Goal: Task Accomplishment & Management: Complete application form

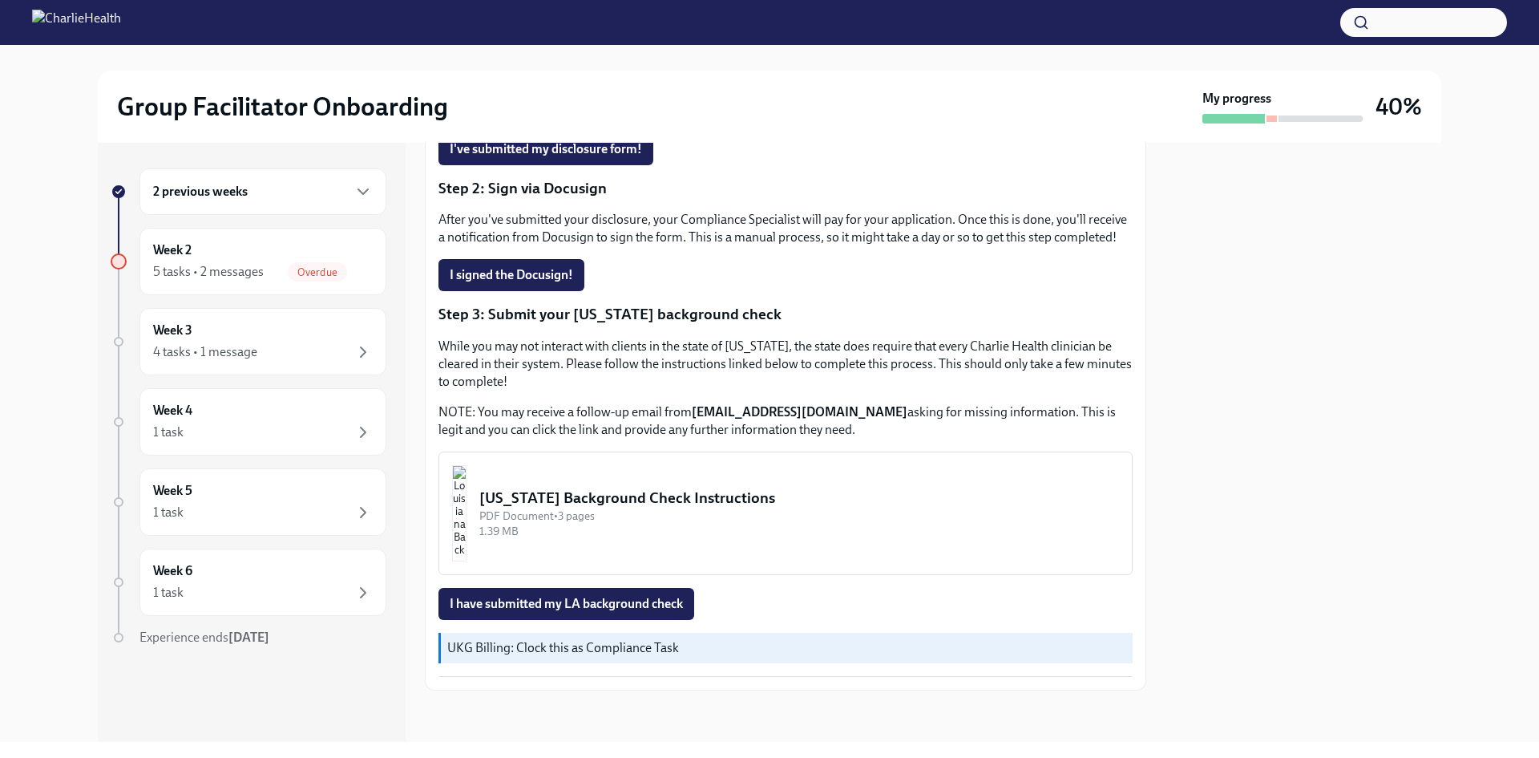
scroll to position [360, 0]
click at [467, 549] on img "button" at bounding box center [459, 513] width 14 height 96
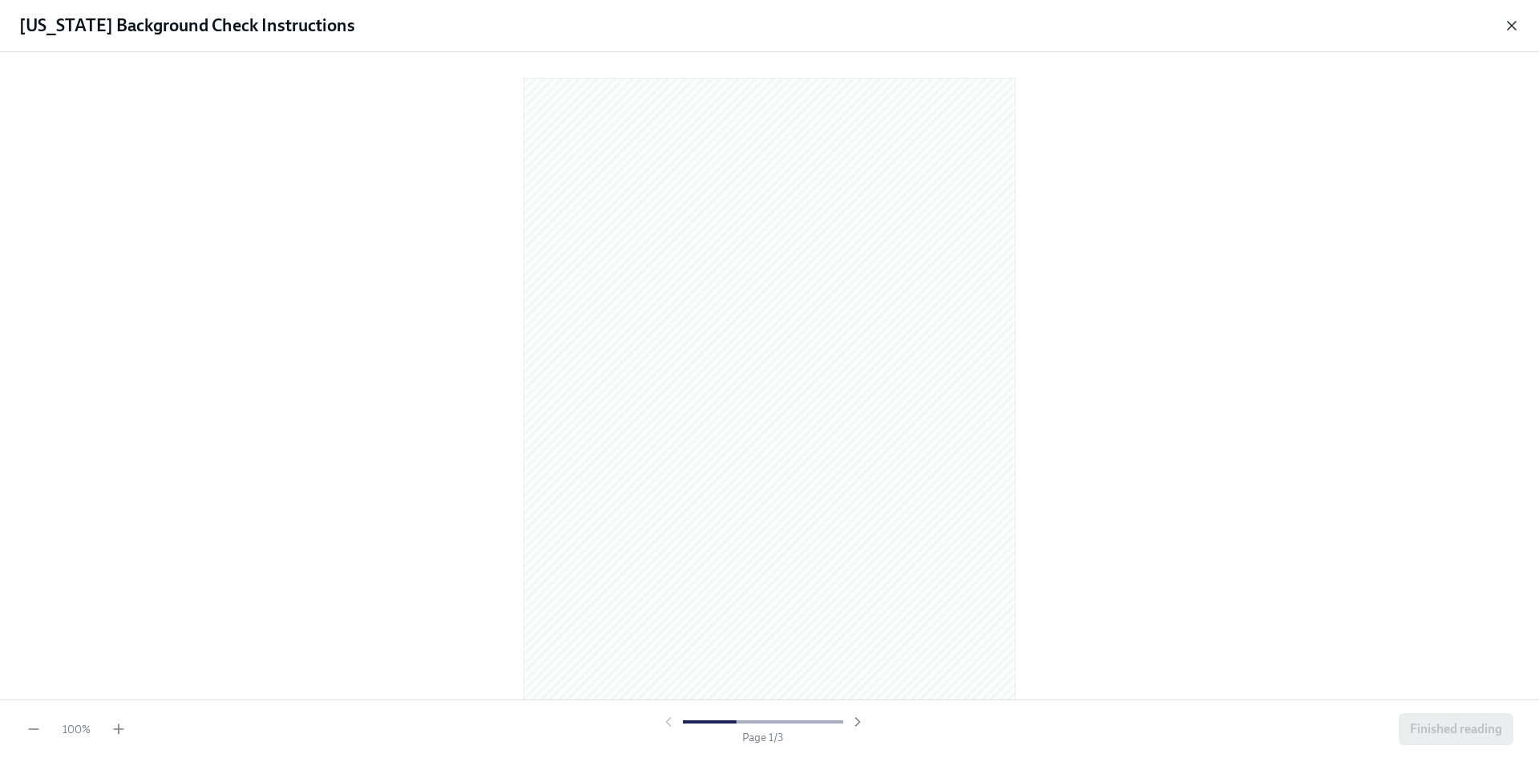
click at [1507, 33] on icon "button" at bounding box center [1512, 26] width 16 height 16
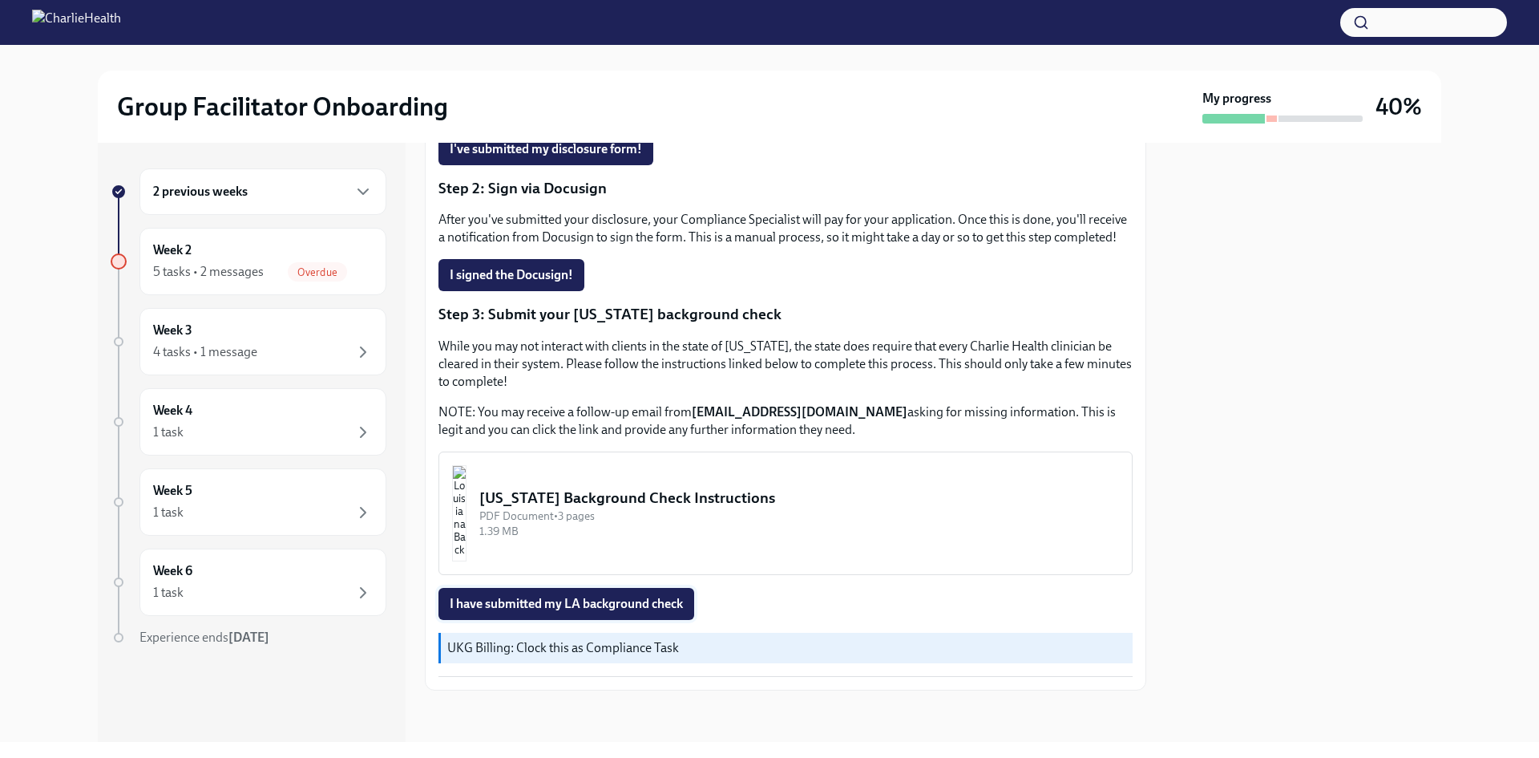
click at [475, 606] on span "I have submitted my LA background check" at bounding box center [566, 604] width 233 height 16
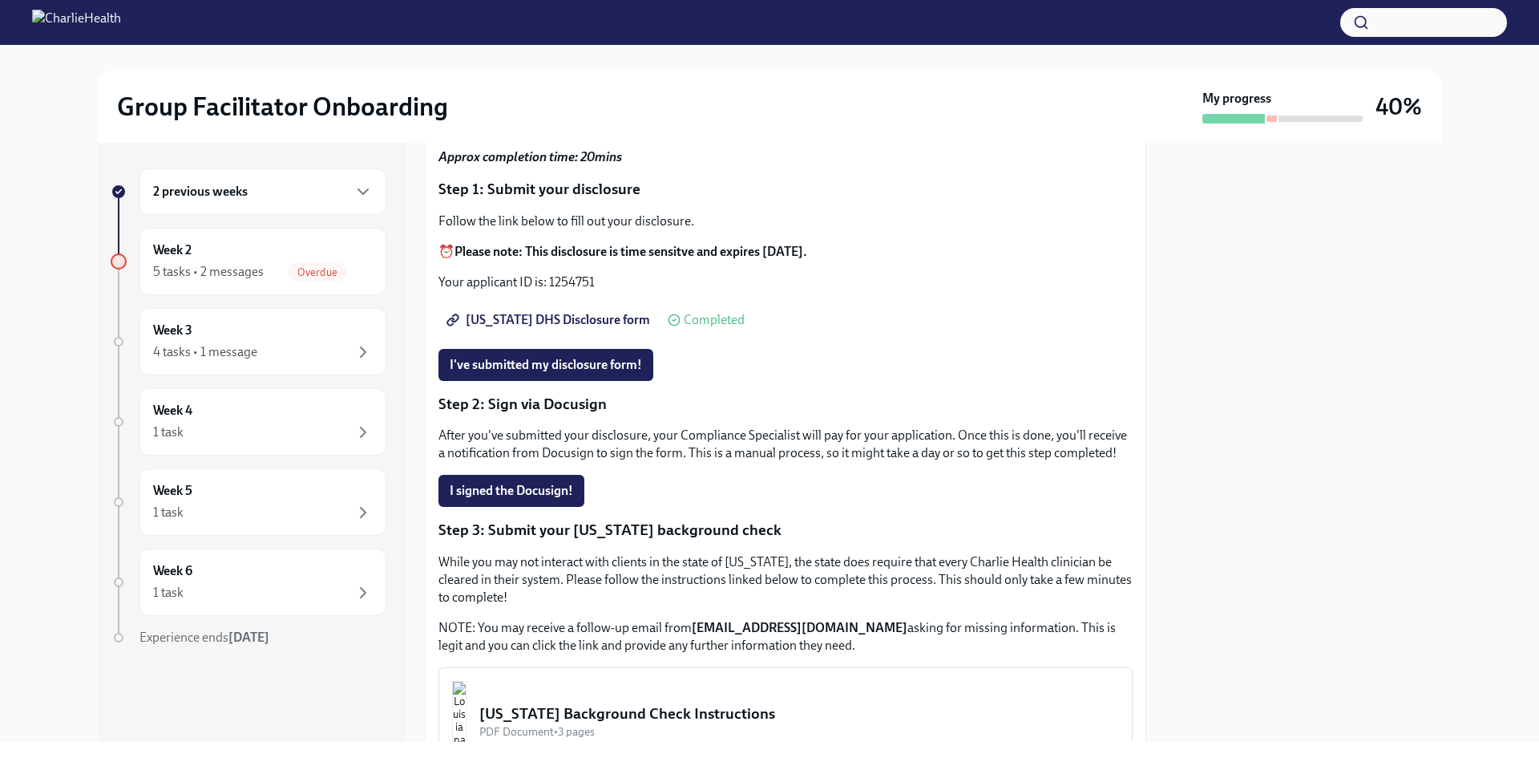
scroll to position [119, 0]
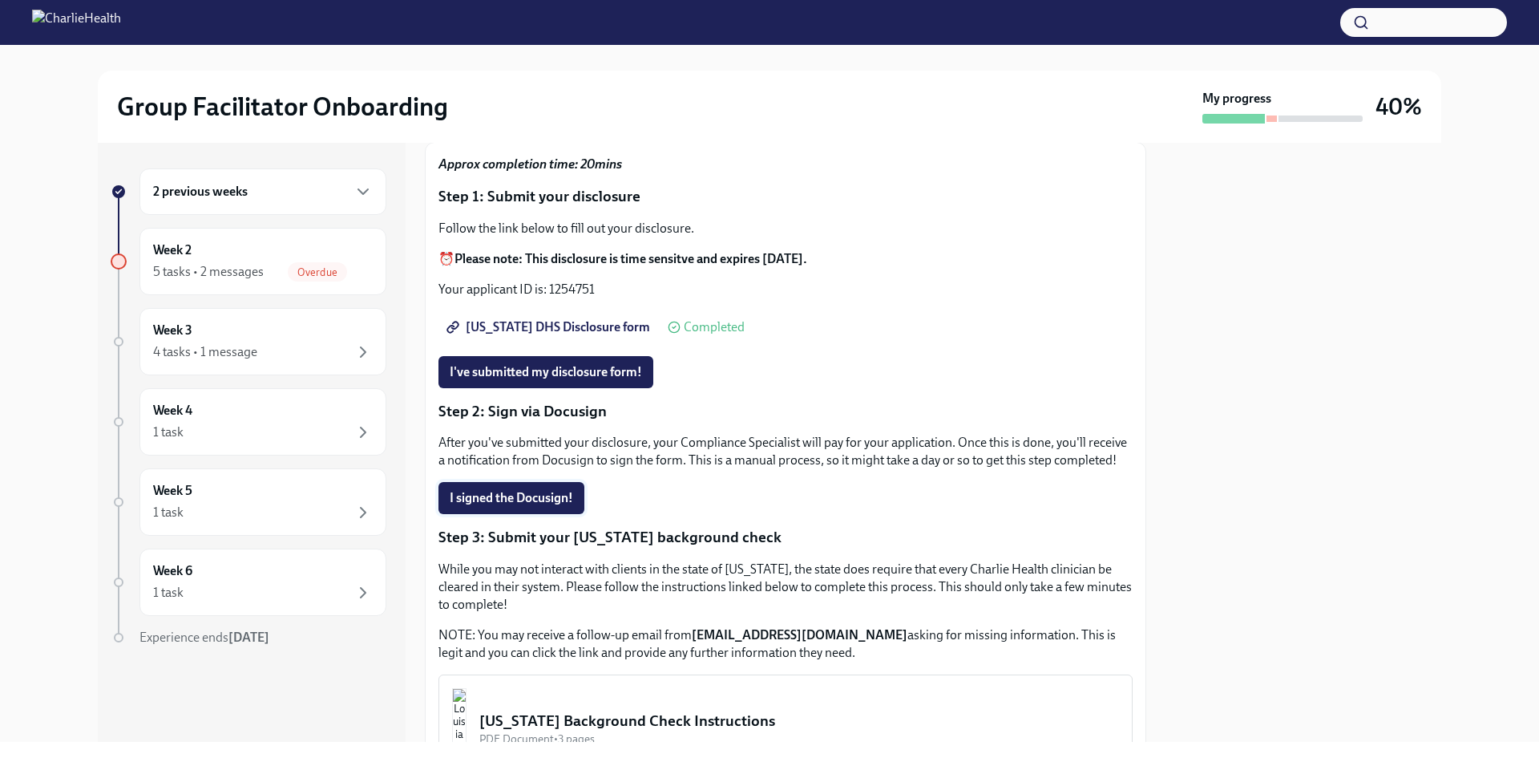
click at [518, 506] on button "I signed the Docusign!" at bounding box center [511, 498] width 146 height 32
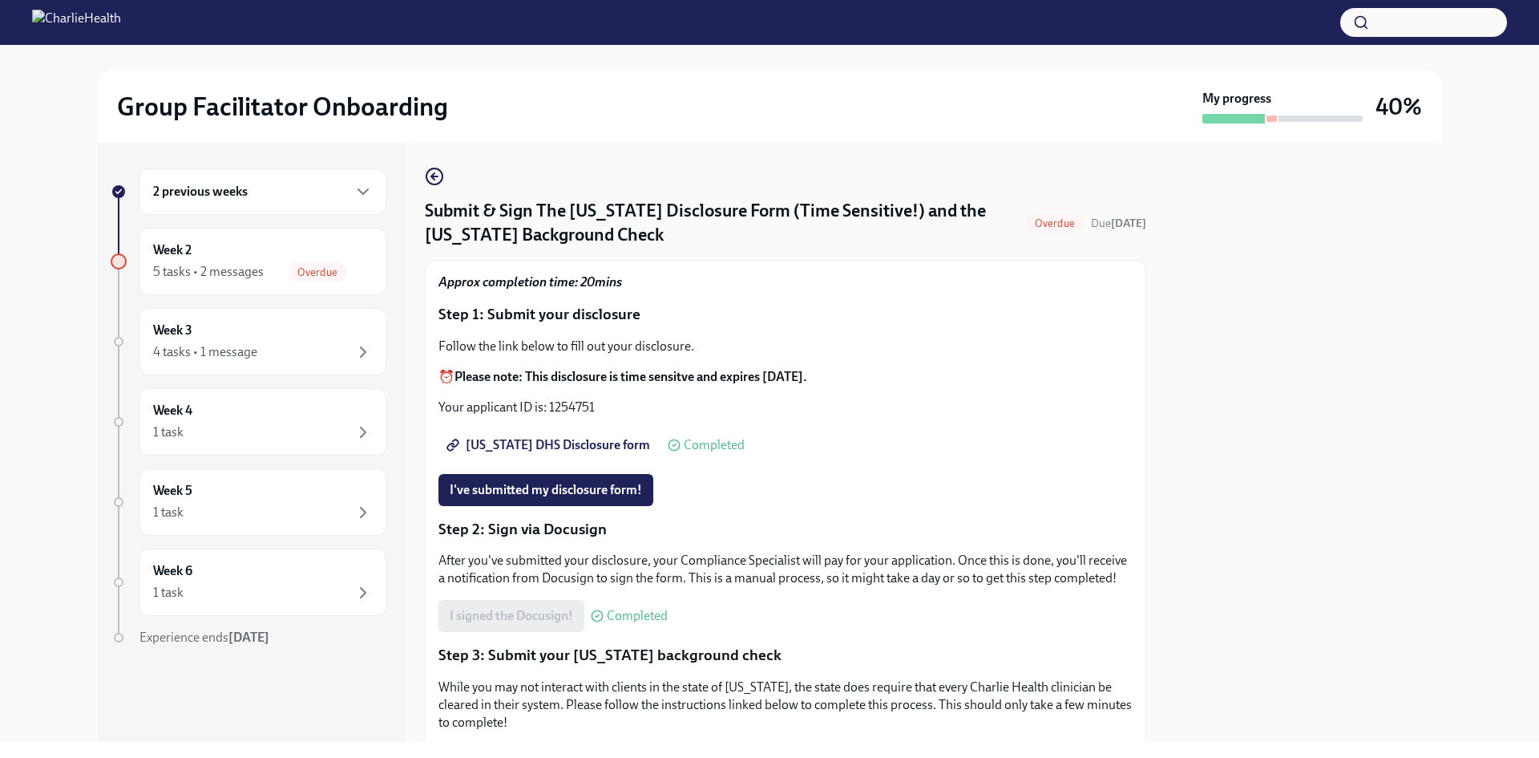
scroll to position [0, 0]
click at [523, 499] on span "I've submitted my disclosure form!" at bounding box center [546, 491] width 192 height 16
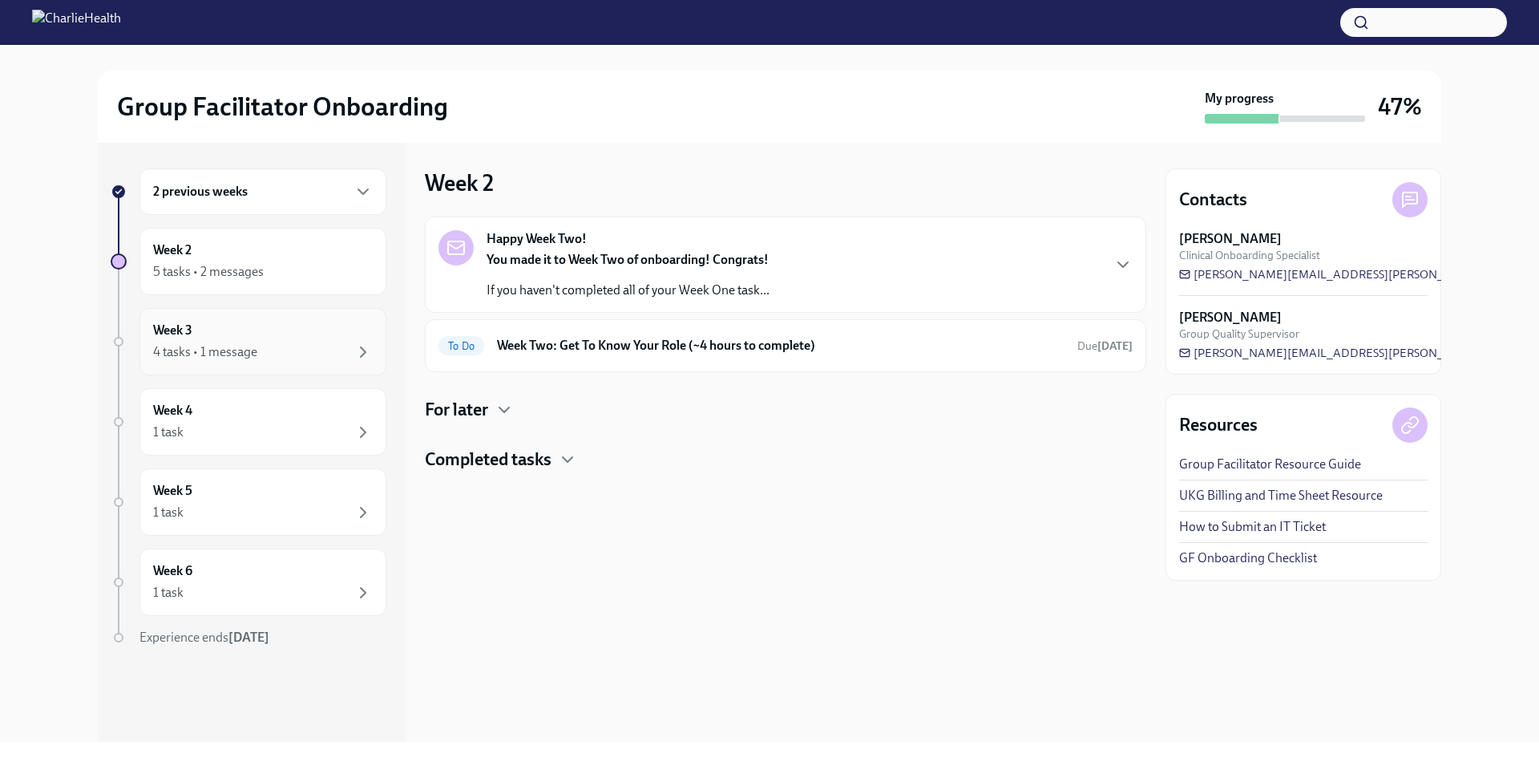
click at [277, 337] on div "Week 3 4 tasks • 1 message" at bounding box center [263, 341] width 220 height 40
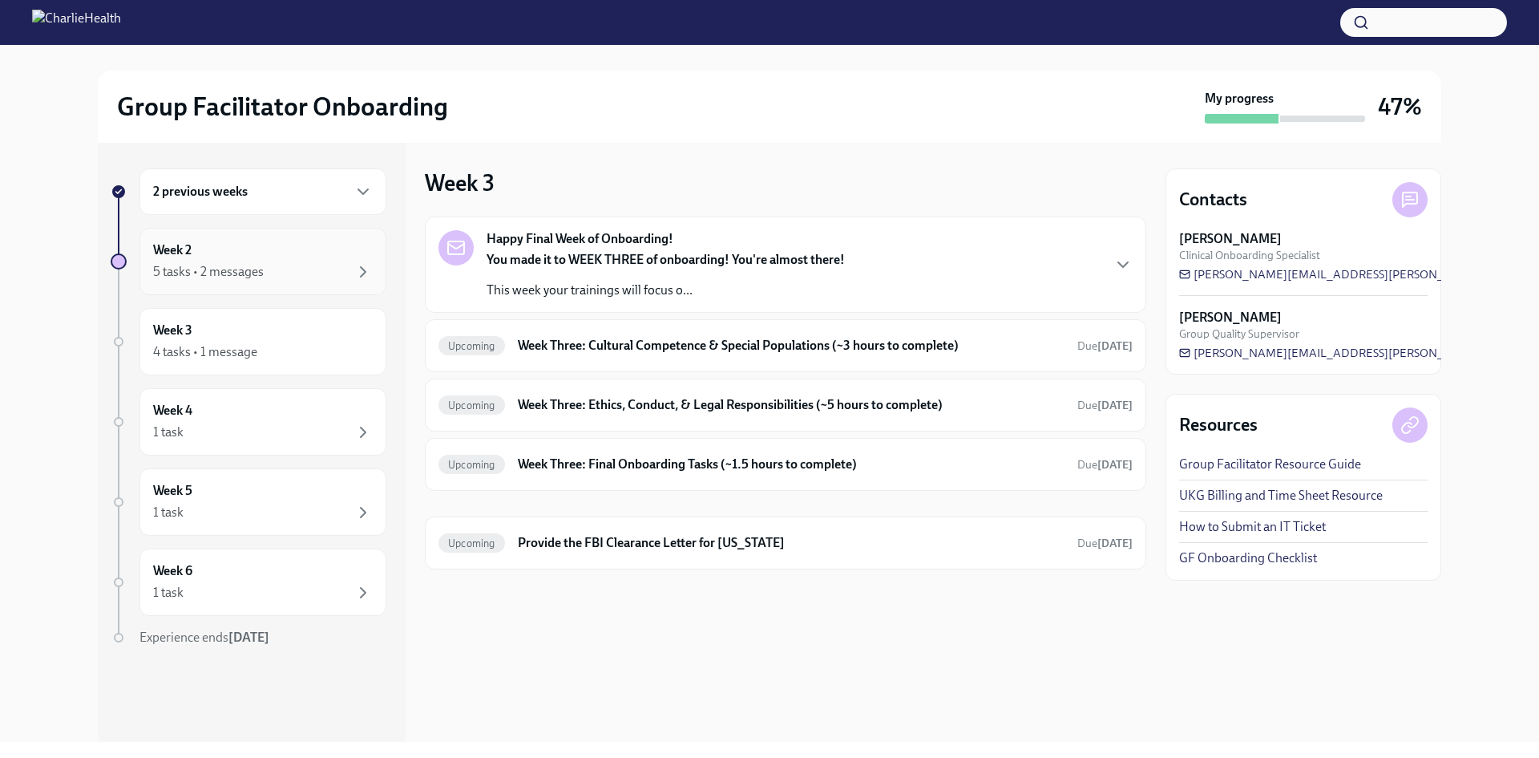
click at [262, 273] on div "5 tasks • 2 messages" at bounding box center [208, 272] width 111 height 18
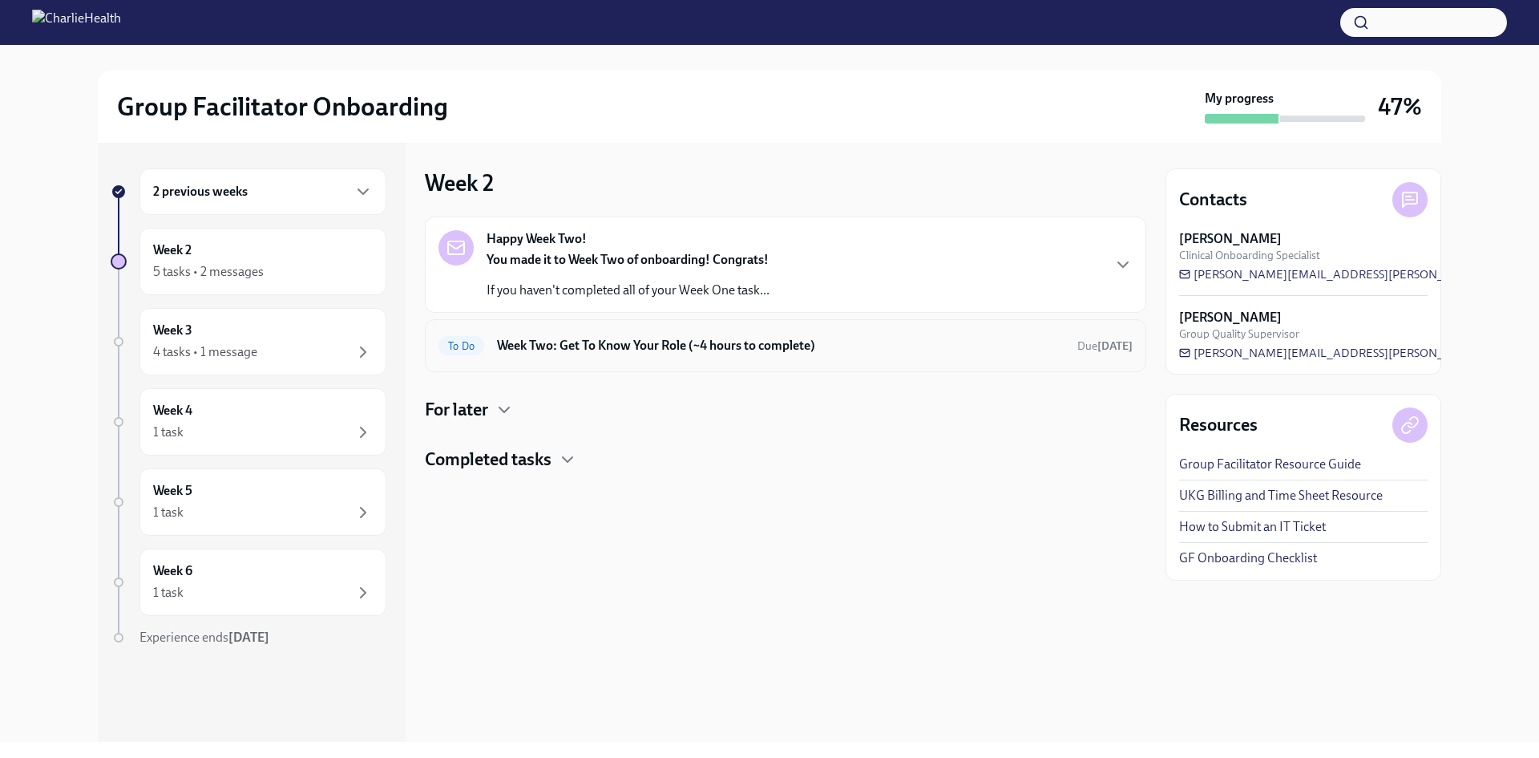
click at [617, 336] on div "To Do Week Two: Get To Know Your Role (~4 hours to complete) Due [DATE]" at bounding box center [785, 346] width 694 height 26
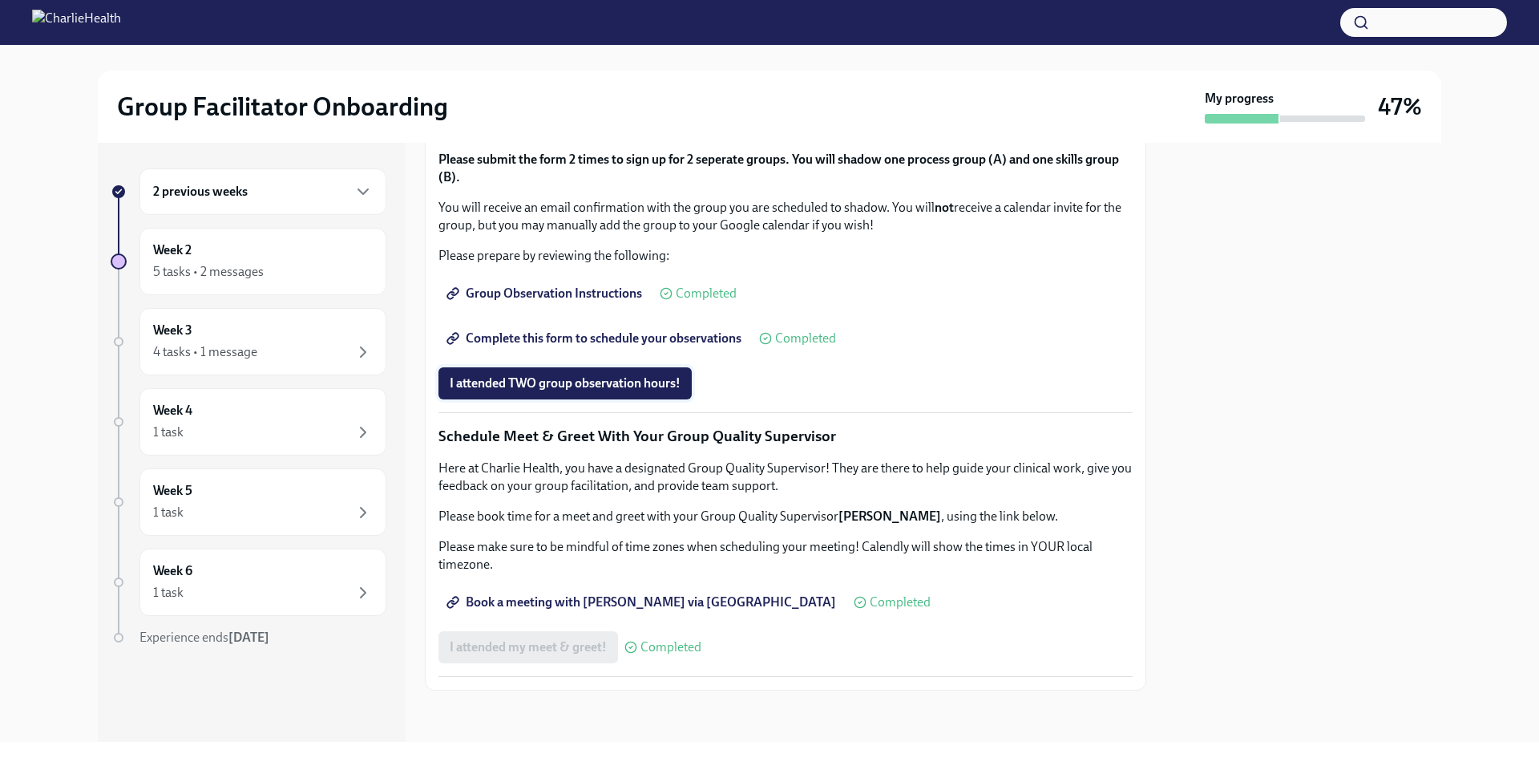
scroll to position [1373, 0]
click at [306, 348] on div "4 tasks • 1 message" at bounding box center [263, 351] width 220 height 19
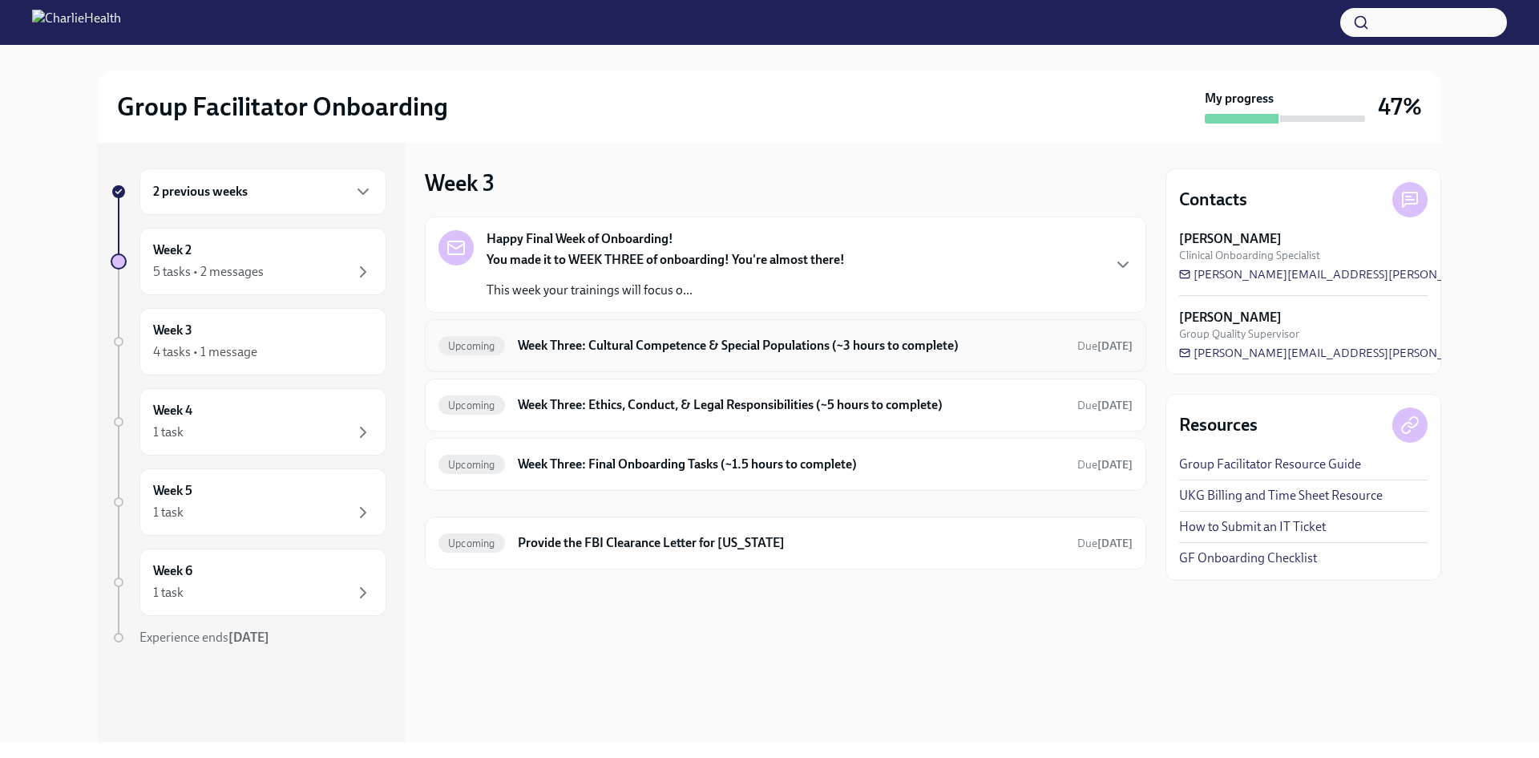
click at [600, 345] on h6 "Week Three: Cultural Competence & Special Populations (~3 hours to complete)" at bounding box center [791, 346] width 547 height 18
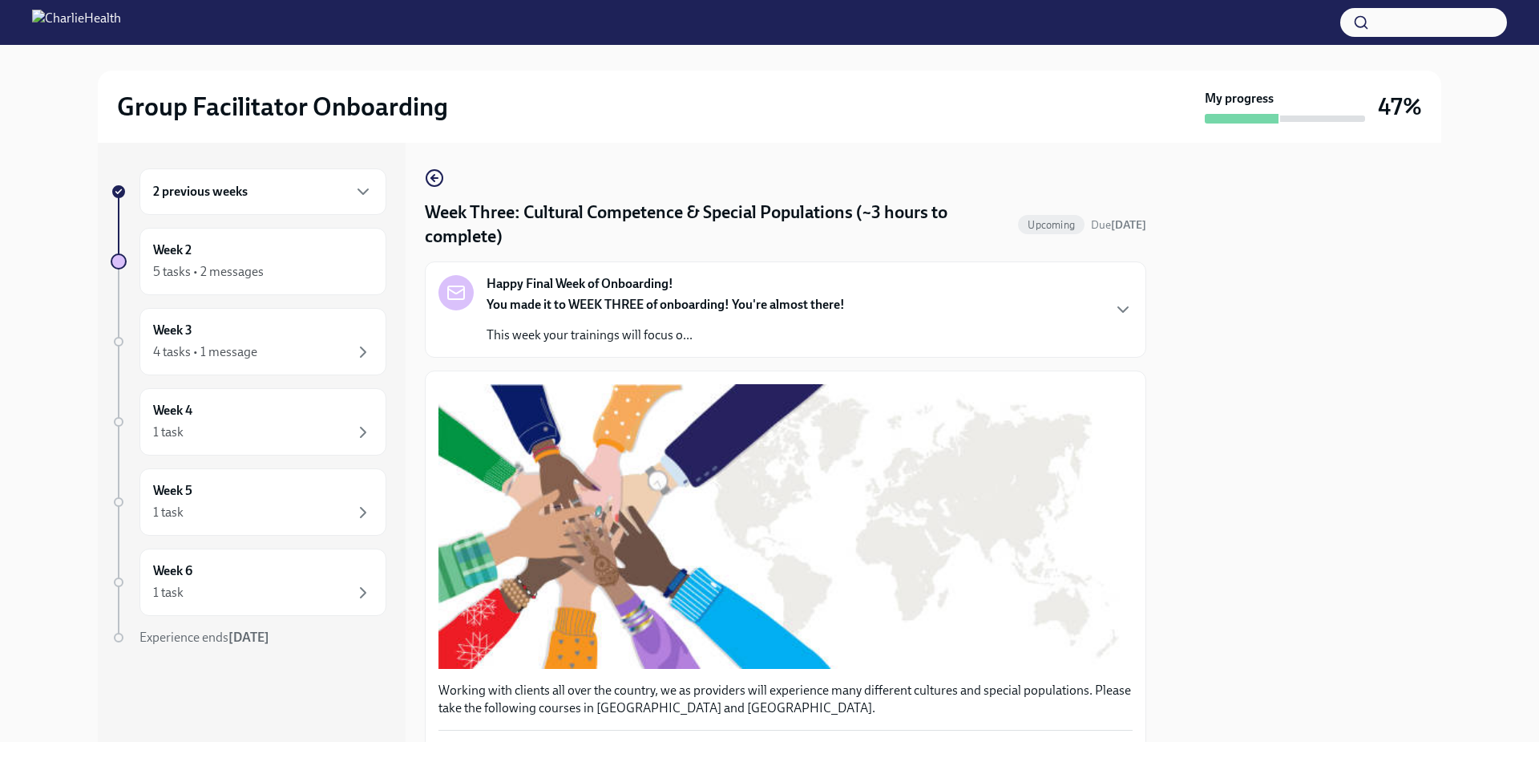
click at [714, 322] on div "You made it to WEEK THREE of onboarding! You're almost there! This week your tr…" at bounding box center [666, 320] width 358 height 48
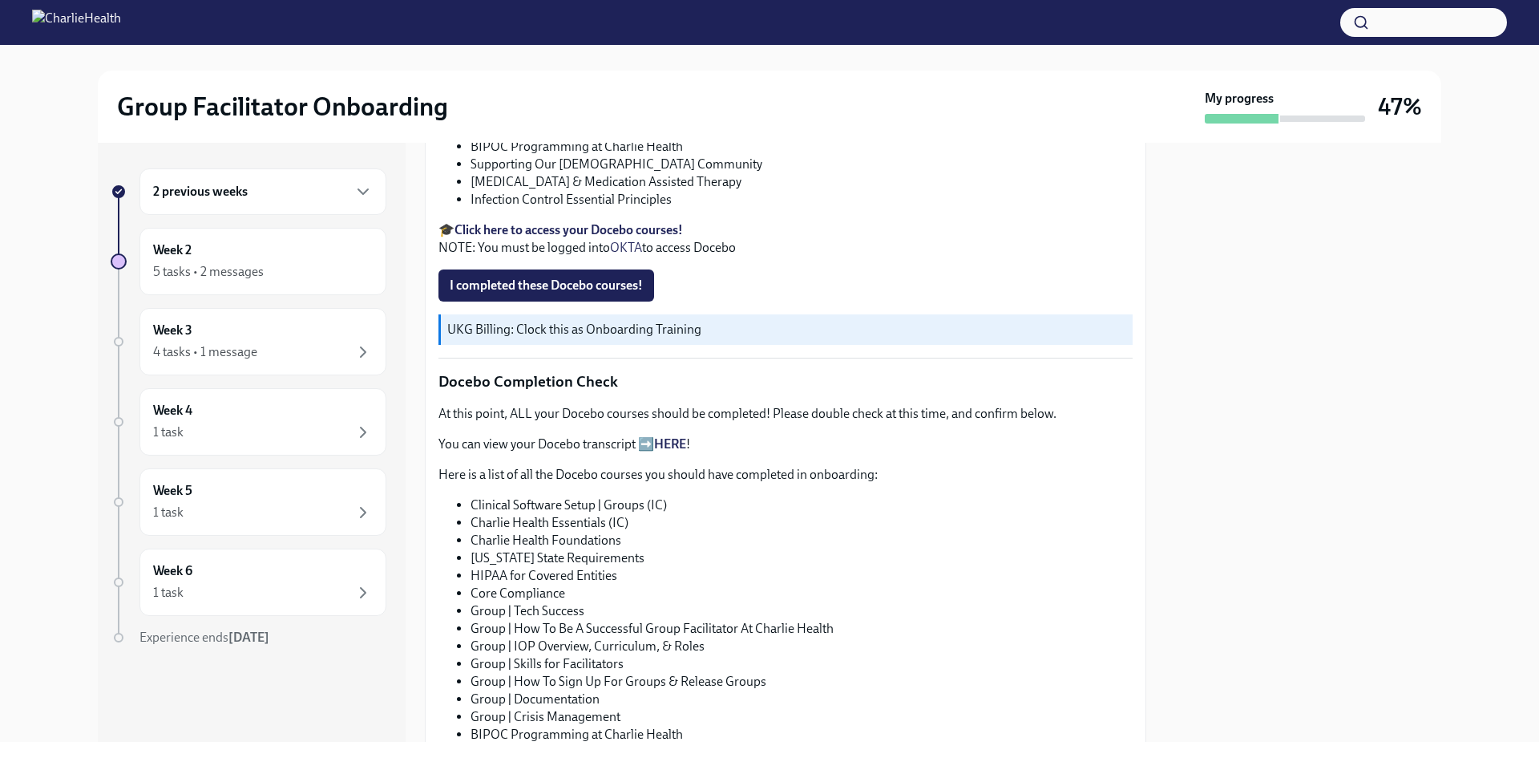
scroll to position [987, 0]
